Goal: Task Accomplishment & Management: Use online tool/utility

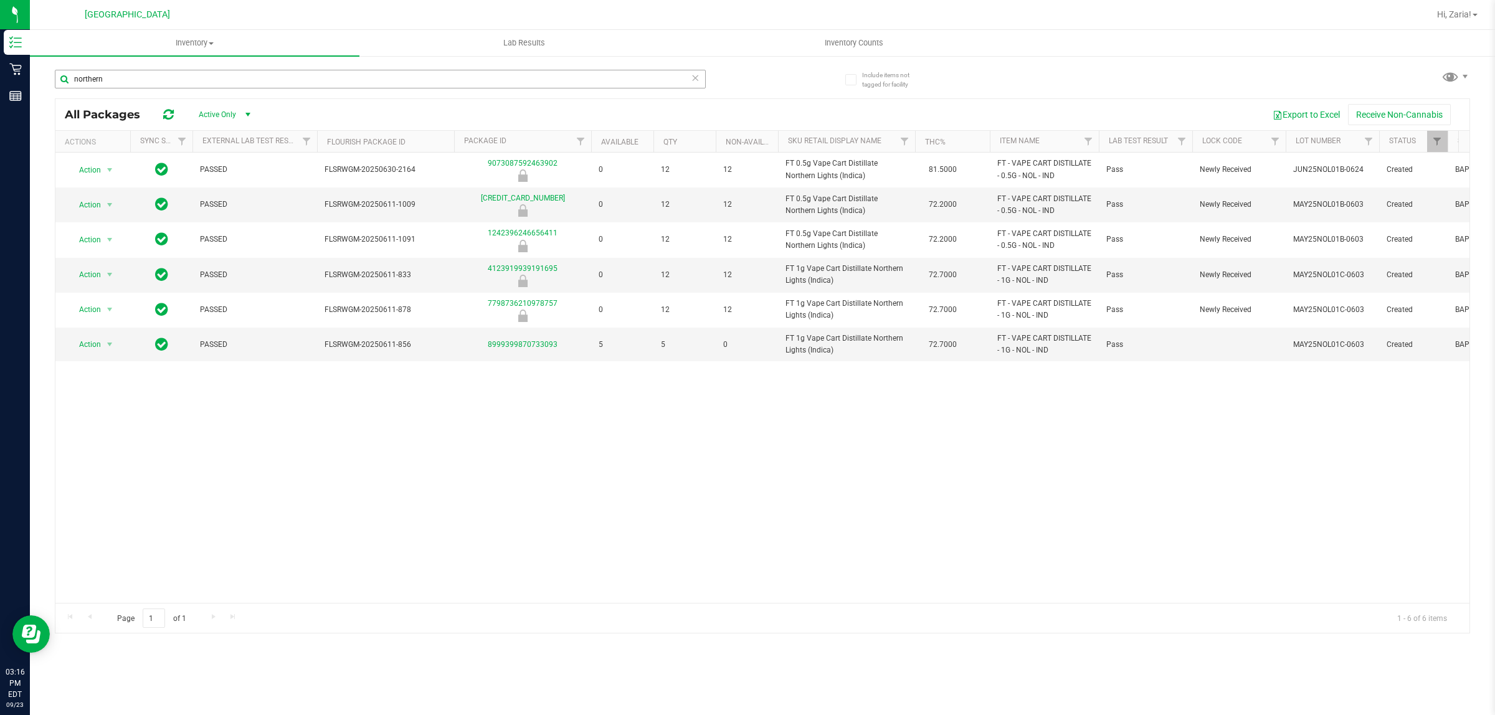
click at [327, 88] on input "northern" at bounding box center [380, 79] width 651 height 19
click at [326, 80] on input "northern" at bounding box center [380, 79] width 651 height 19
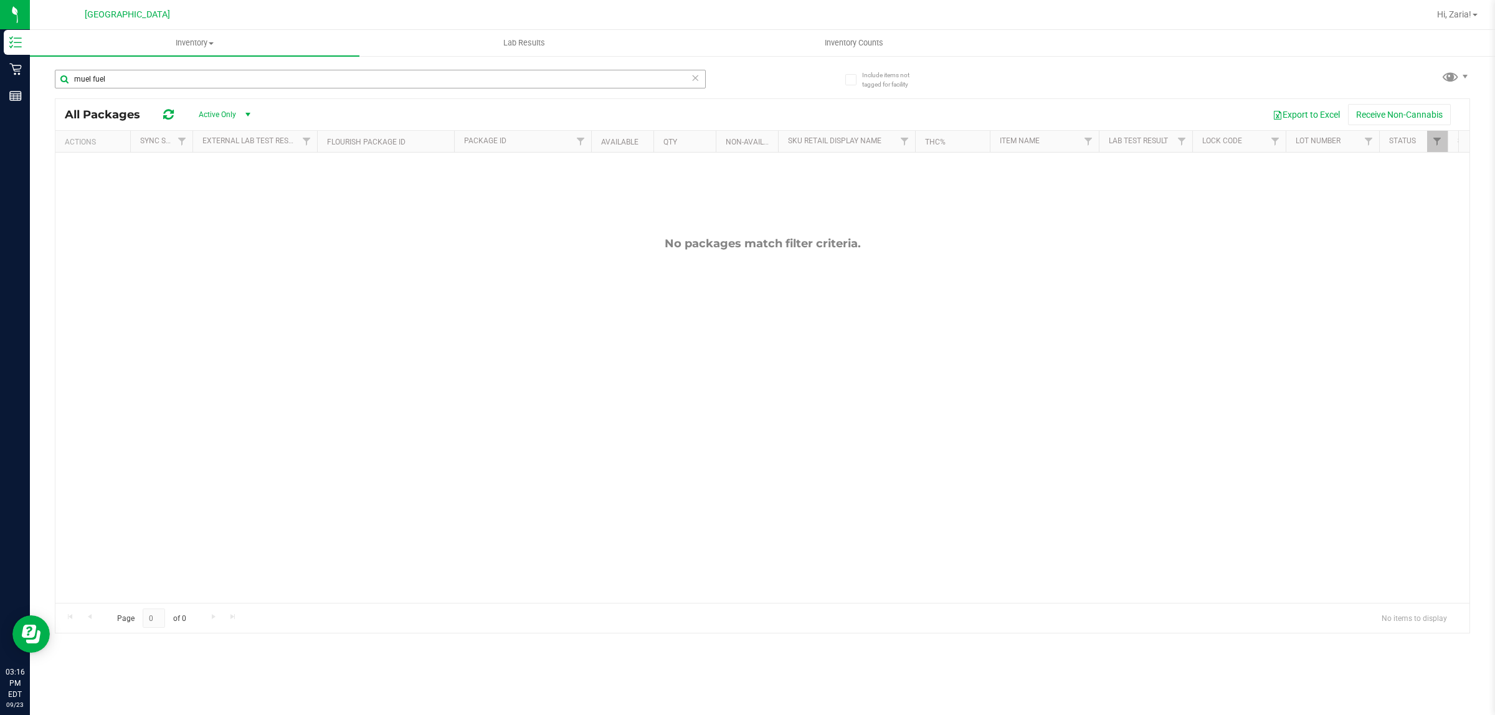
click at [332, 82] on input "muel fuel" at bounding box center [380, 79] width 651 height 19
click at [332, 82] on input "muel" at bounding box center [380, 79] width 651 height 19
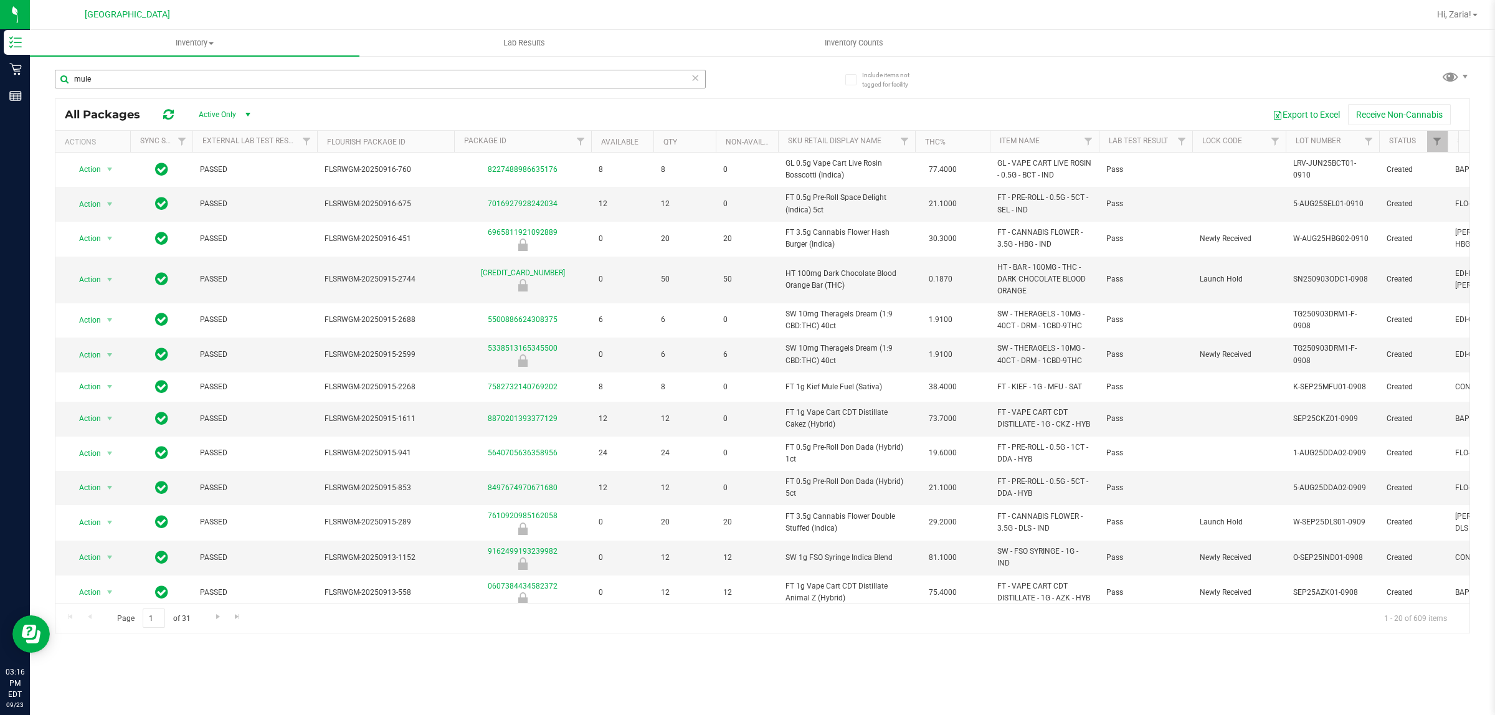
type input "mule"
